Goal: Task Accomplishment & Management: Use online tool/utility

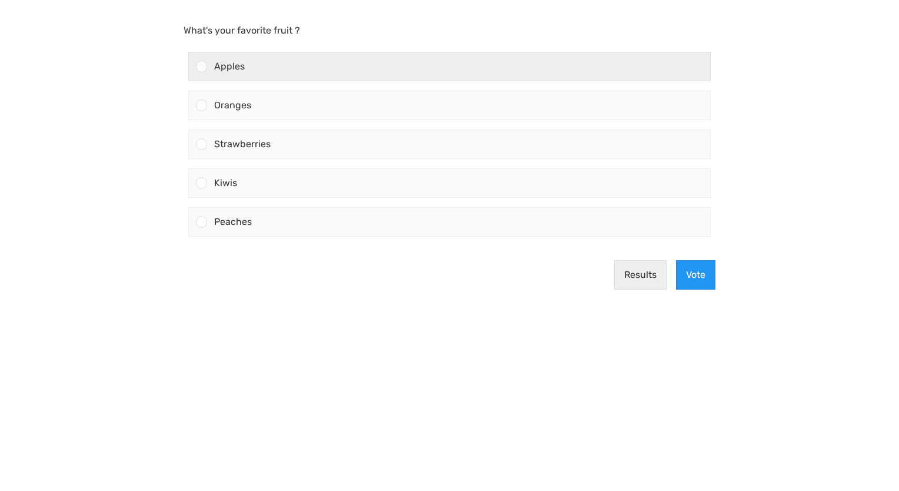
click at [202, 65] on div at bounding box center [201, 66] width 11 height 11
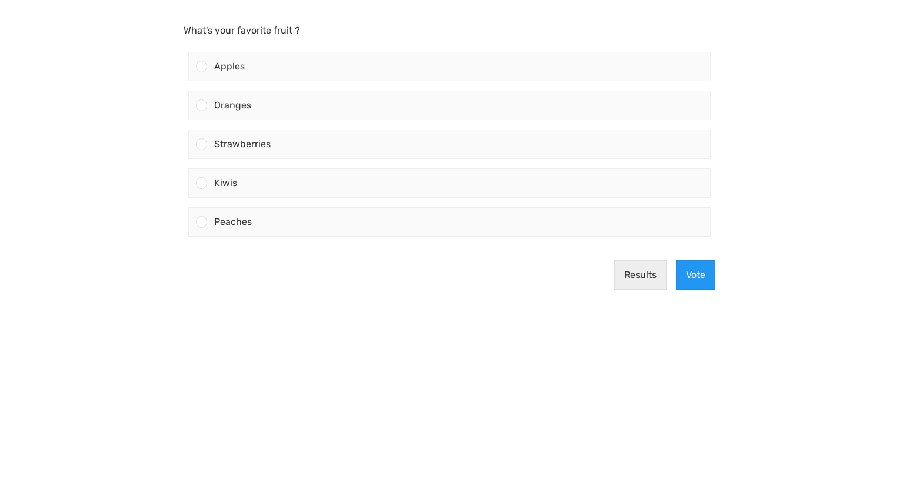
click at [202, 67] on input "Apples" at bounding box center [202, 67] width 0 height 0
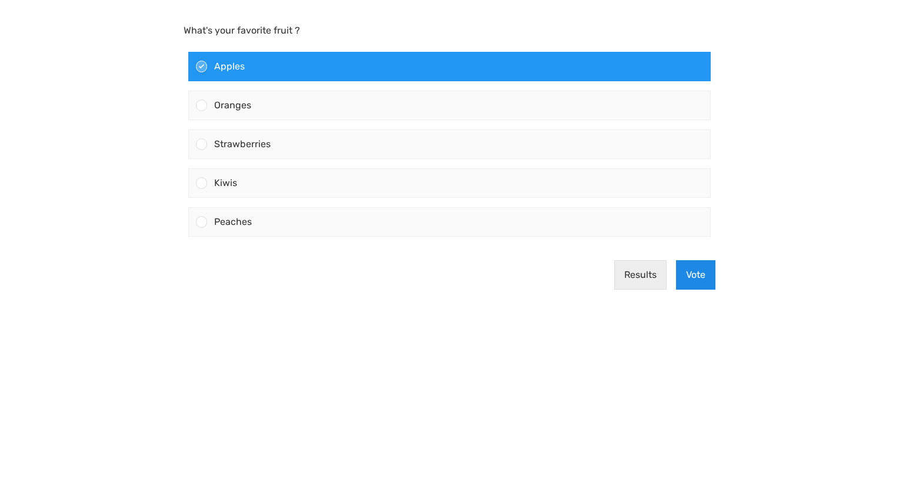
click at [690, 272] on button "Vote" at bounding box center [695, 274] width 39 height 29
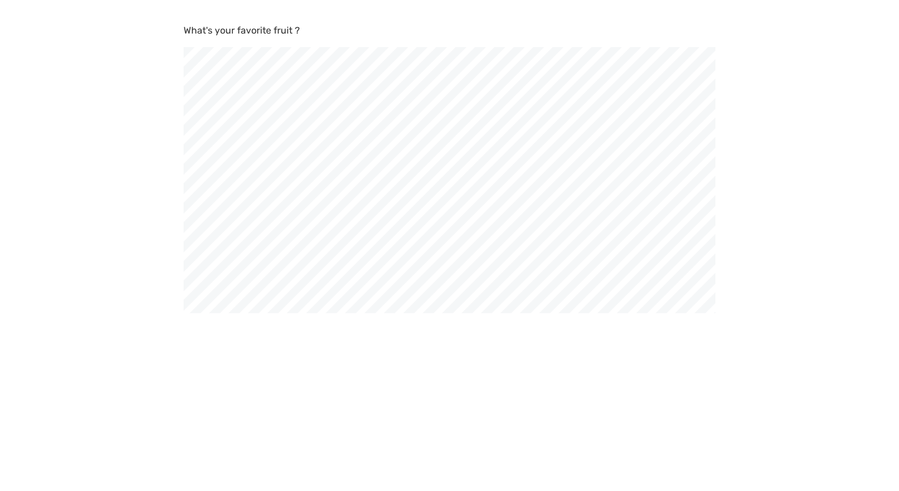
scroll to position [491, 899]
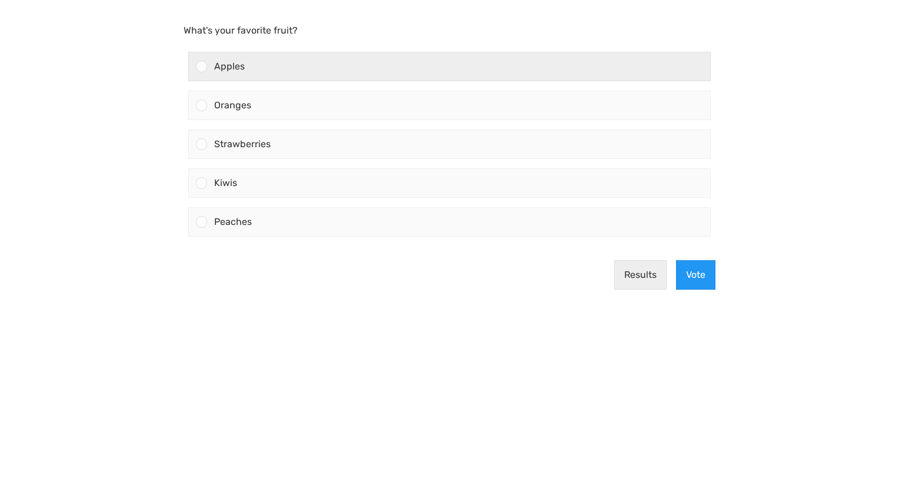
click at [204, 67] on div at bounding box center [201, 66] width 11 height 11
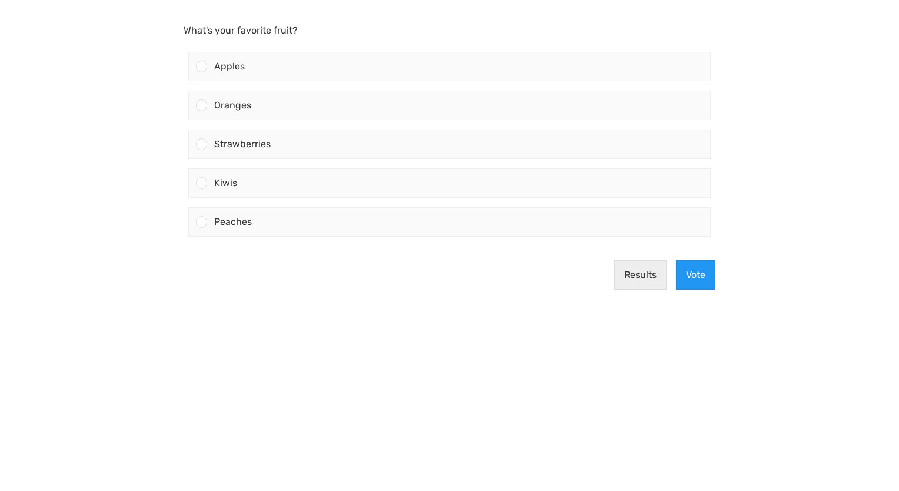
click at [202, 67] on input "Apples" at bounding box center [202, 67] width 0 height 0
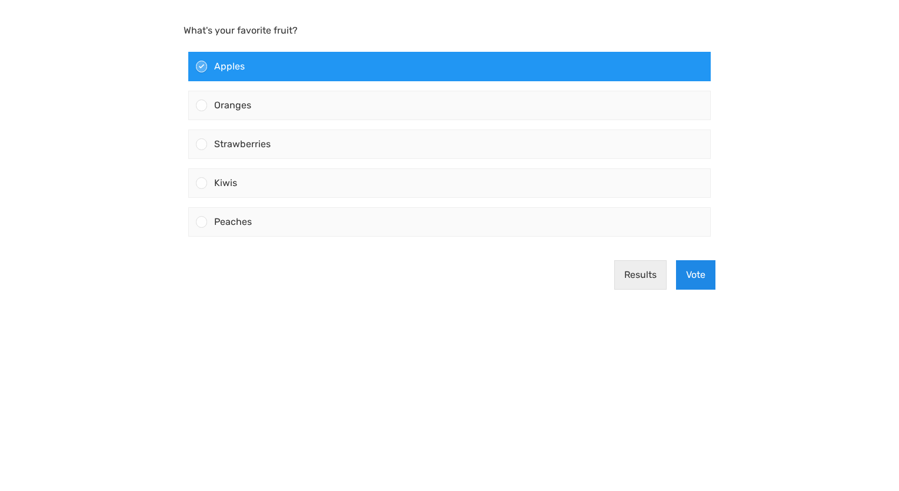
click at [703, 269] on button "Vote" at bounding box center [695, 274] width 39 height 29
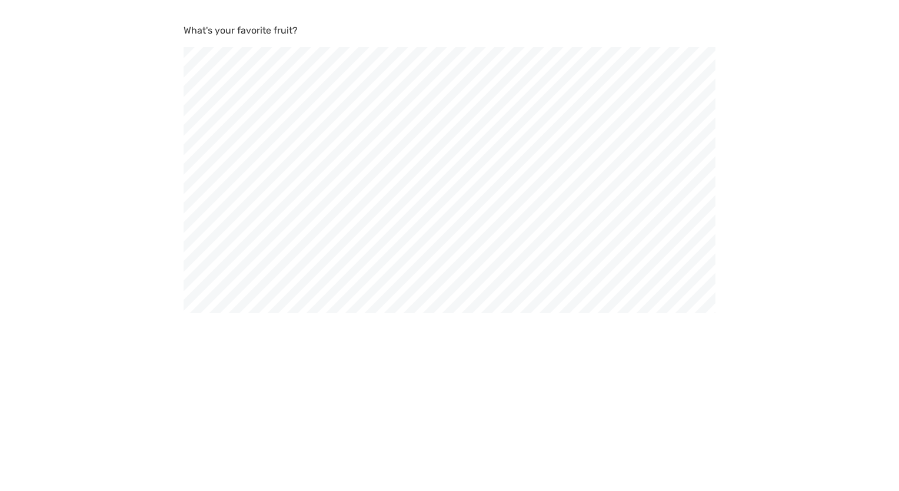
scroll to position [491, 899]
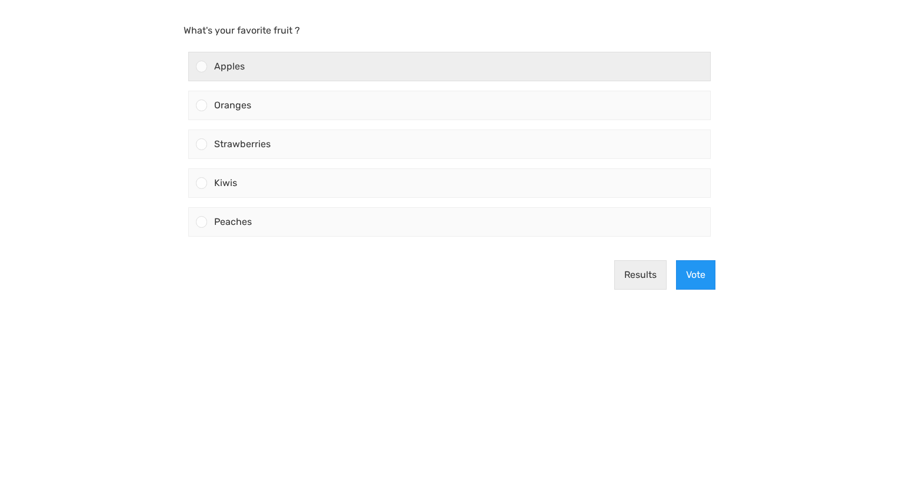
click at [202, 67] on div at bounding box center [201, 66] width 11 height 11
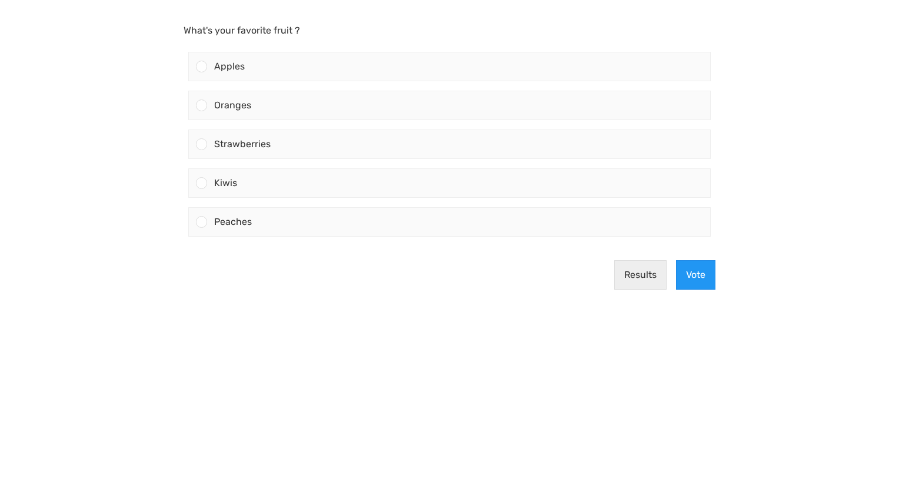
click at [202, 67] on input "Apples" at bounding box center [202, 67] width 0 height 0
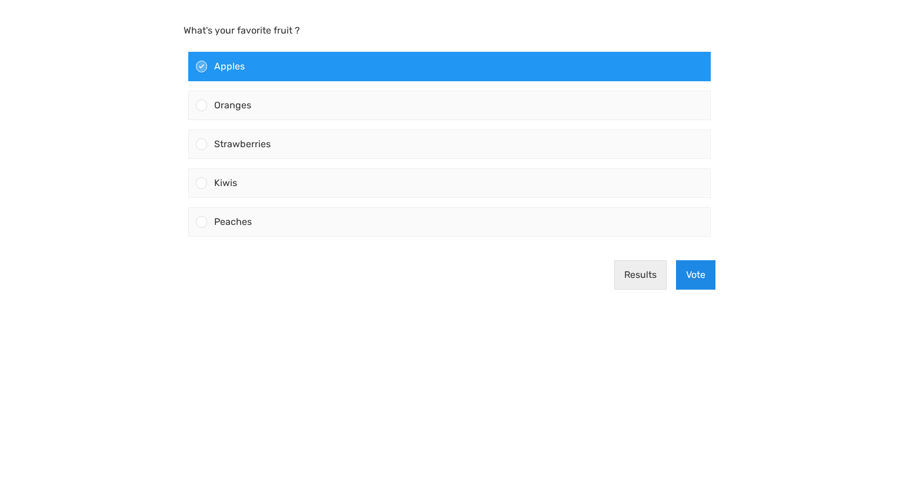
click at [697, 268] on button "Vote" at bounding box center [695, 274] width 39 height 29
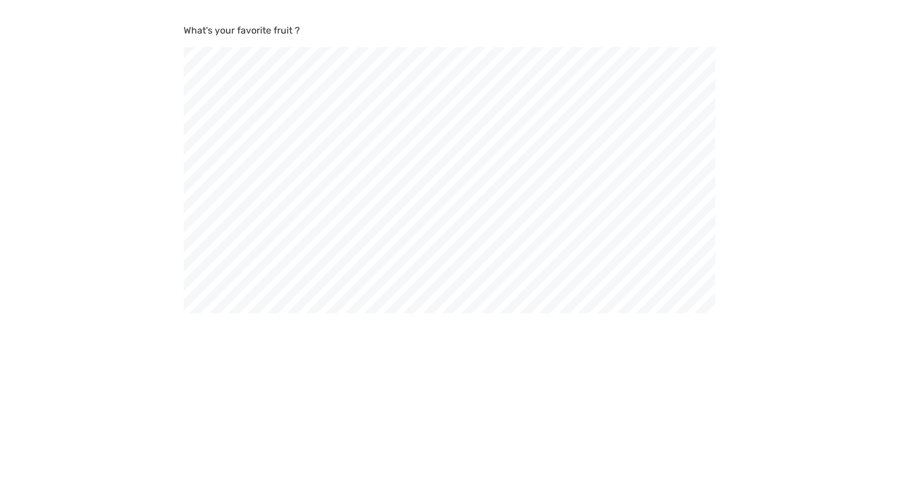
scroll to position [491, 899]
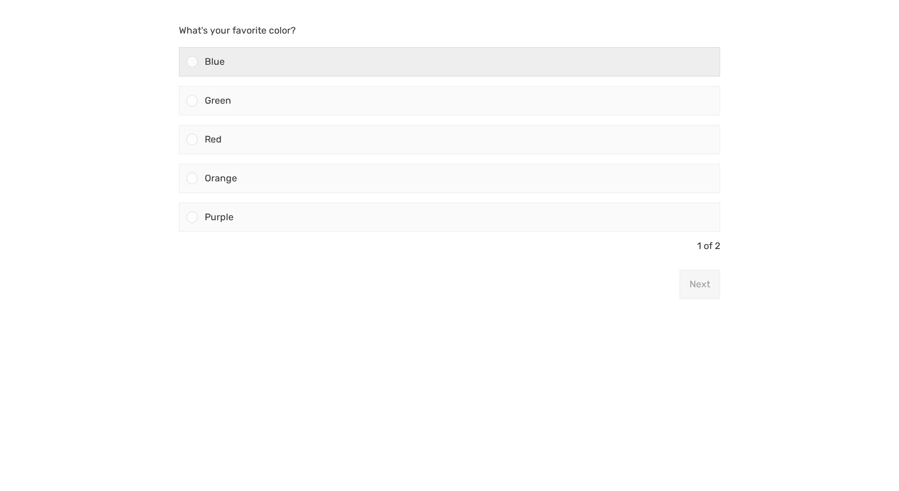
click at [198, 58] on div "Blue" at bounding box center [459, 62] width 522 height 28
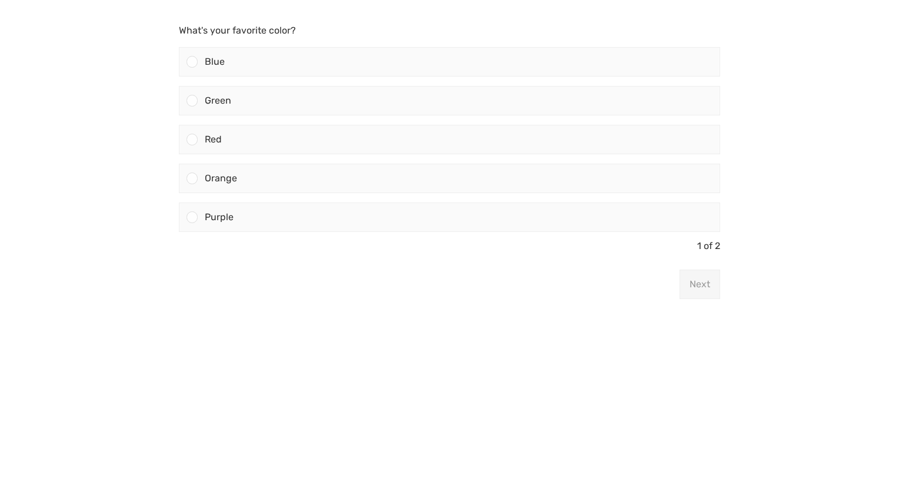
click at [192, 62] on input "Blue" at bounding box center [192, 62] width 0 height 0
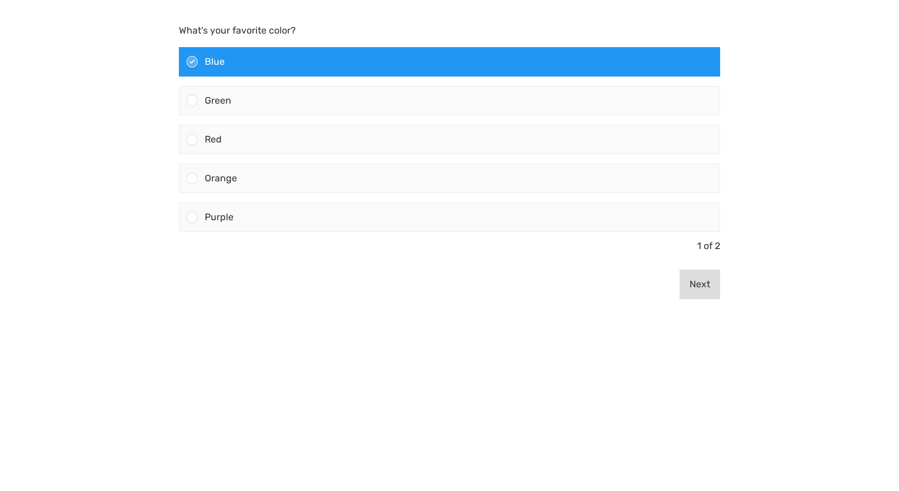
click at [695, 281] on button "Next" at bounding box center [700, 284] width 41 height 29
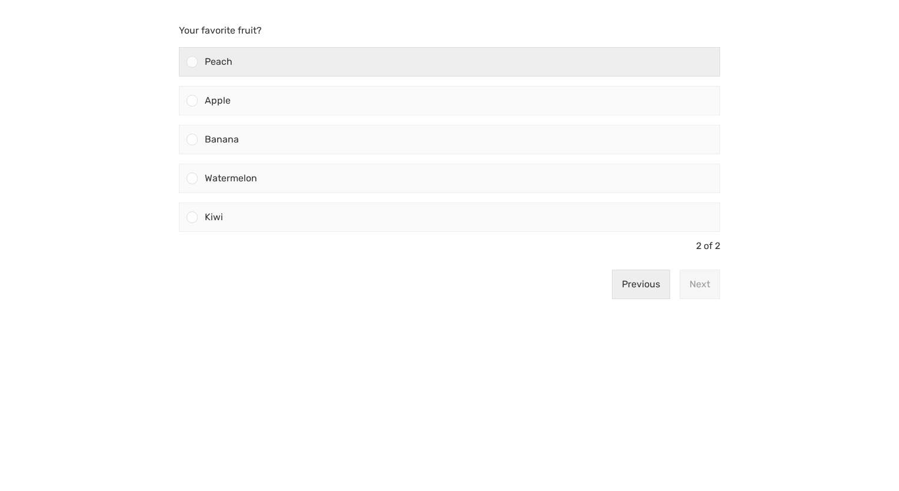
click at [193, 58] on div at bounding box center [192, 61] width 11 height 11
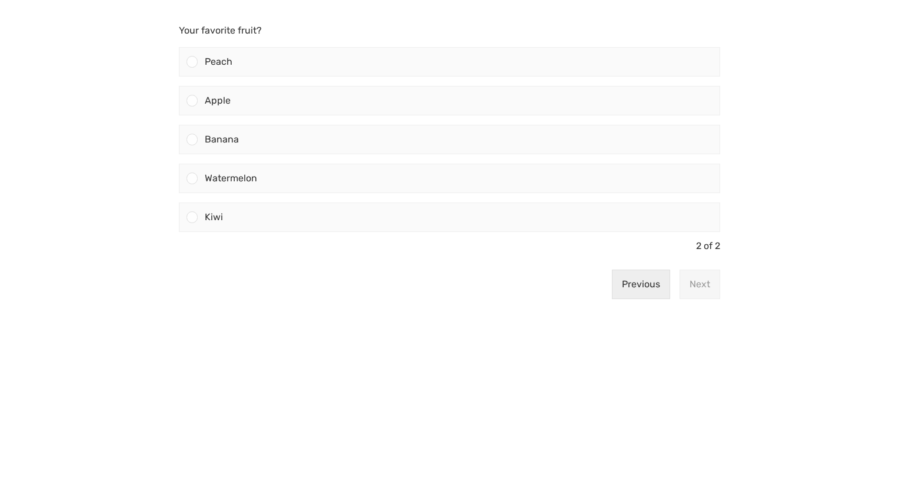
click at [192, 62] on input "Peach" at bounding box center [192, 62] width 0 height 0
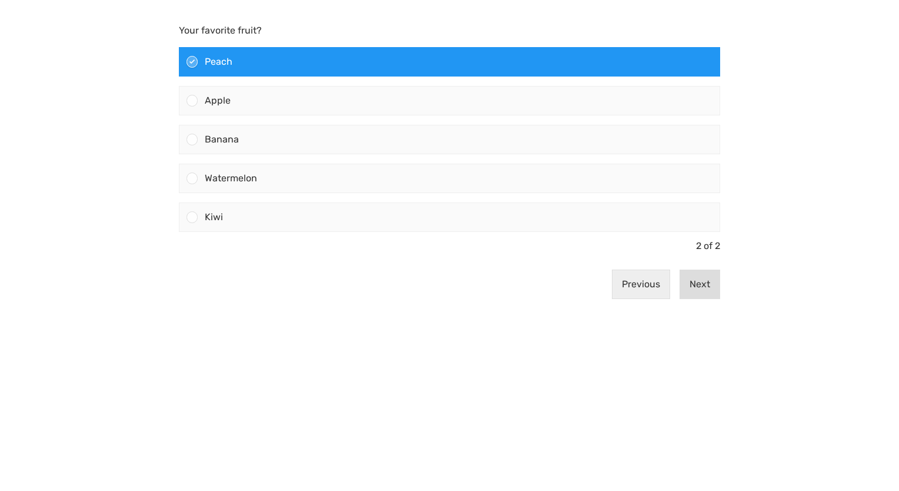
click at [704, 282] on button "Next" at bounding box center [700, 284] width 41 height 29
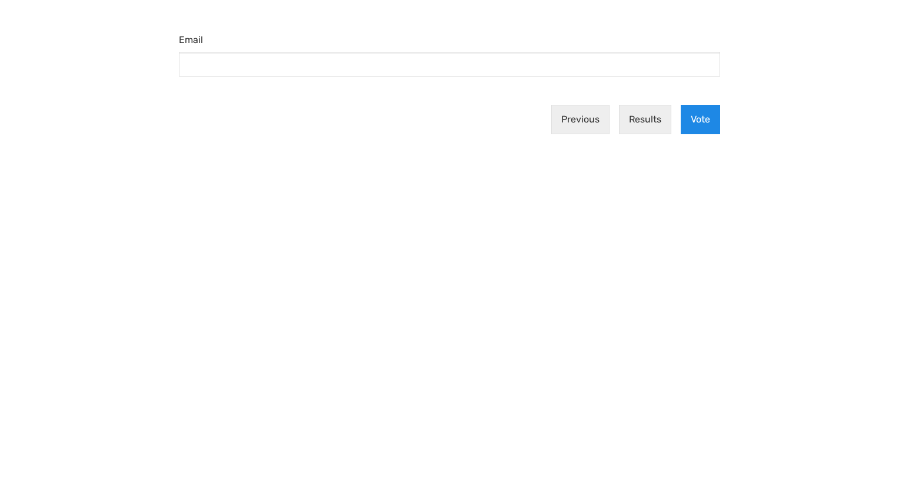
click at [696, 123] on button "Vote" at bounding box center [700, 119] width 39 height 29
